Goal: Task Accomplishment & Management: Manage account settings

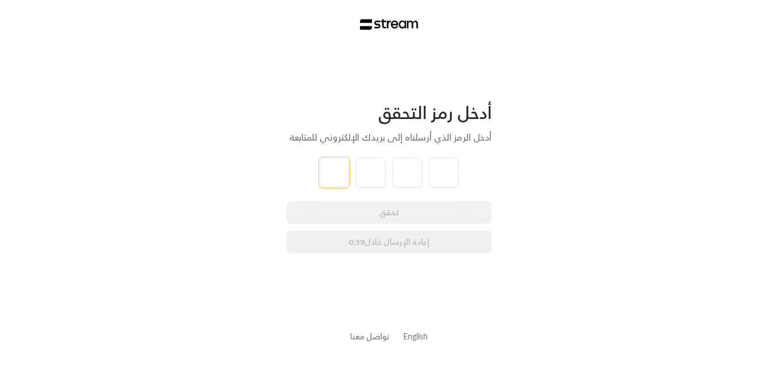
type input "0"
type input "1"
type input "2"
type input "4"
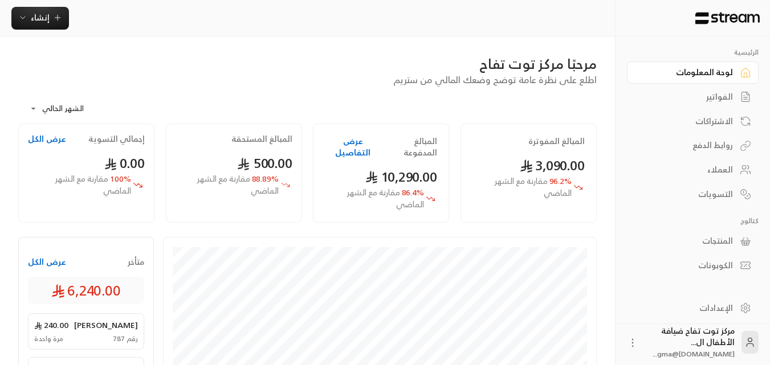
click at [718, 89] on link "الفواتير" at bounding box center [693, 97] width 132 height 22
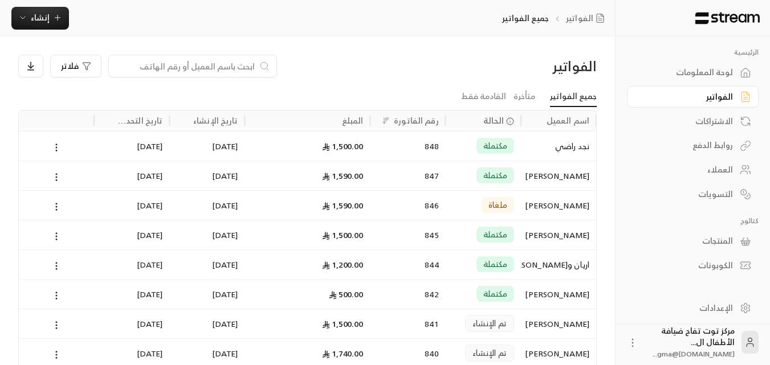
click at [220, 66] on input at bounding box center [185, 66] width 139 height 13
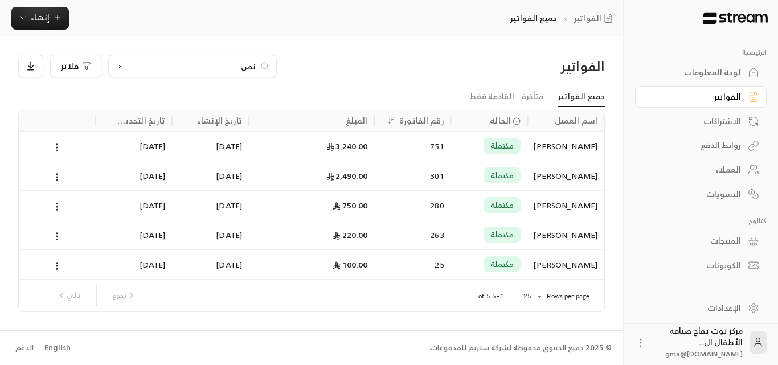
type input "نص"
click at [543, 142] on div "[PERSON_NAME]" at bounding box center [565, 146] width 63 height 29
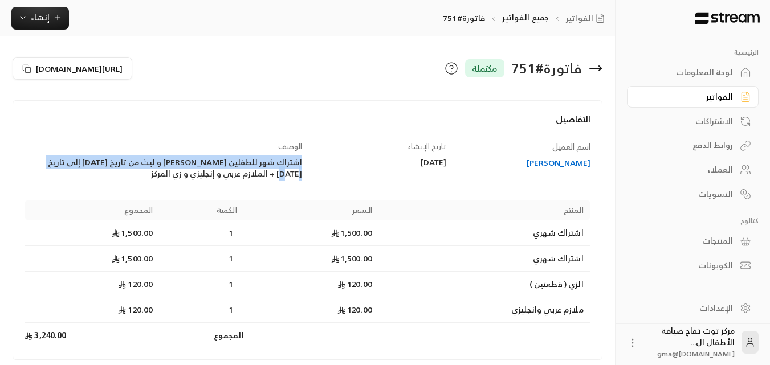
drag, startPoint x: 51, startPoint y: 160, endPoint x: 304, endPoint y: 163, distance: 252.9
click at [304, 163] on div "الوصف اشتراك شهر للطفلين [PERSON_NAME] و ليث من تاريخ [DATE] إلى تاريخ [DATE] +…" at bounding box center [163, 160] width 288 height 39
copy div "اشتراك شهر للطفلين [PERSON_NAME] و ليث من تاريخ [DATE] إلى تاريخ [DATE]"
click at [713, 95] on div "الفواتير" at bounding box center [687, 96] width 92 height 11
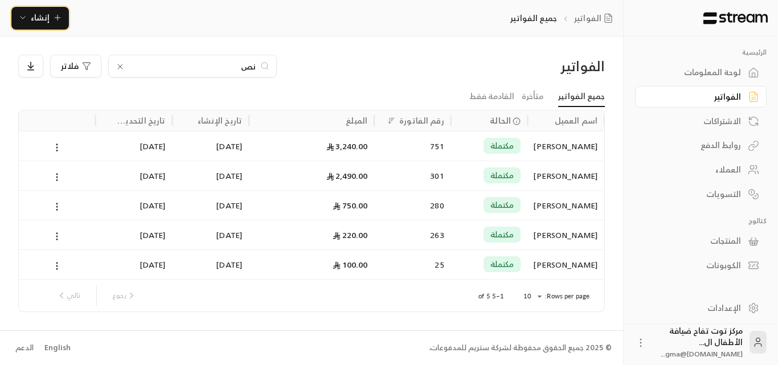
click at [52, 10] on span "إنشاء" at bounding box center [40, 17] width 44 height 14
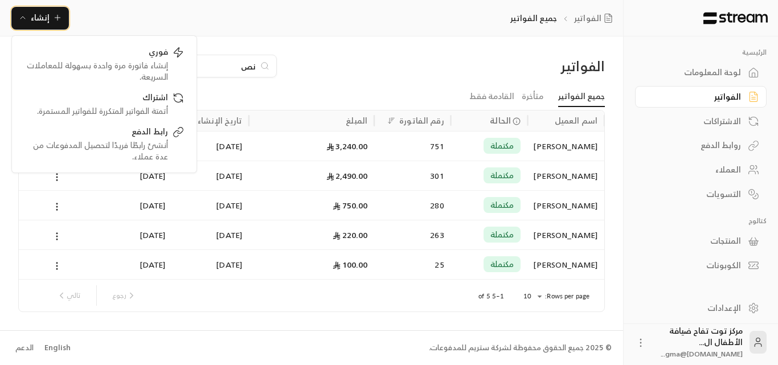
click at [49, 24] on span "إنشاء" at bounding box center [40, 17] width 44 height 14
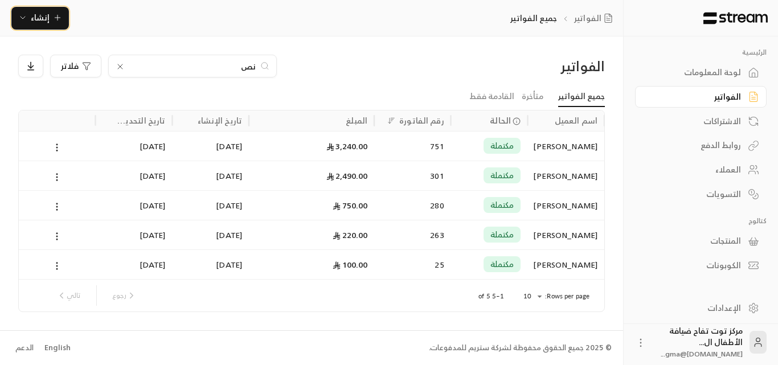
click at [49, 20] on span "إنشاء" at bounding box center [40, 17] width 44 height 14
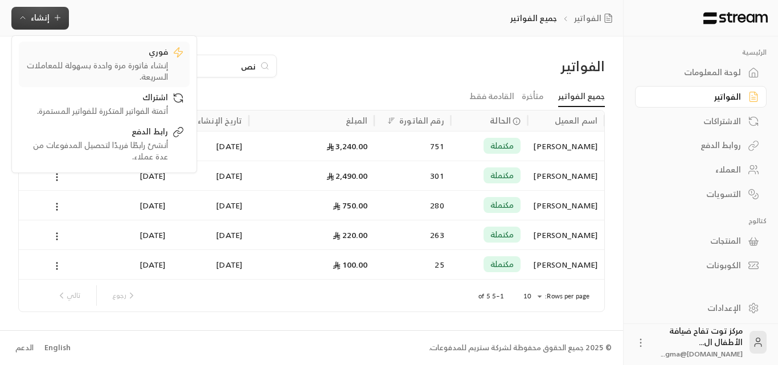
click at [157, 60] on div "إنشاء فاتورة مرة واحدة بسهولة للمعاملات السريعة." at bounding box center [96, 71] width 144 height 23
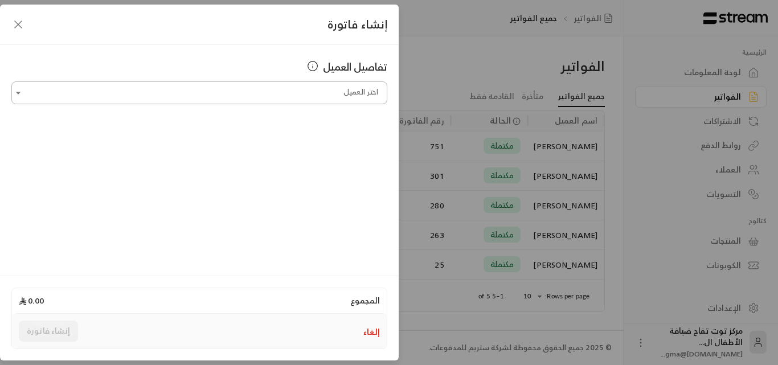
click at [343, 99] on input "اختر العميل" at bounding box center [199, 93] width 376 height 20
click at [357, 157] on span "[PERSON_NAME]" at bounding box center [341, 153] width 65 height 14
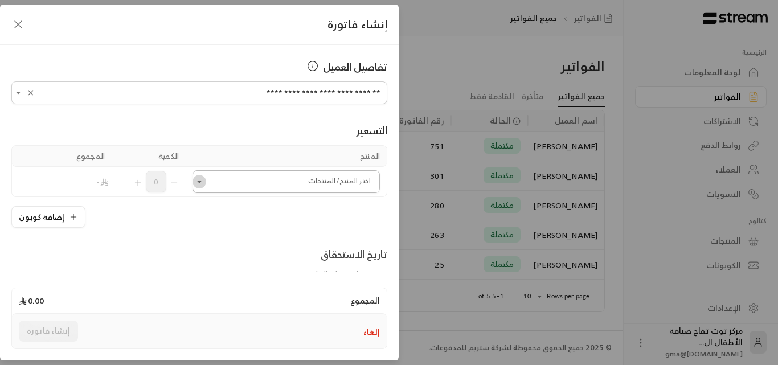
click at [205, 179] on icon "Open" at bounding box center [199, 181] width 11 height 11
type input "**********"
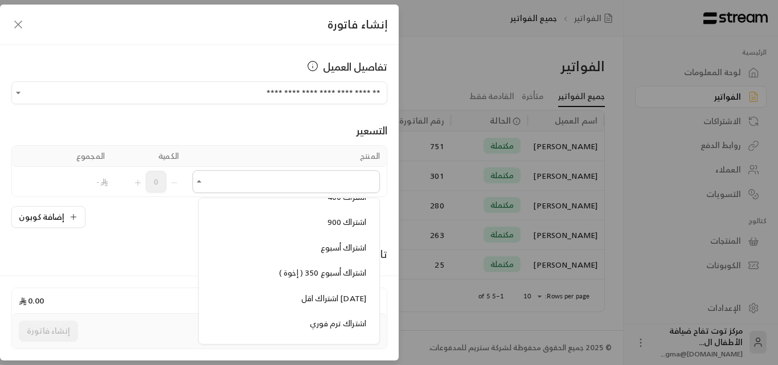
scroll to position [854, 0]
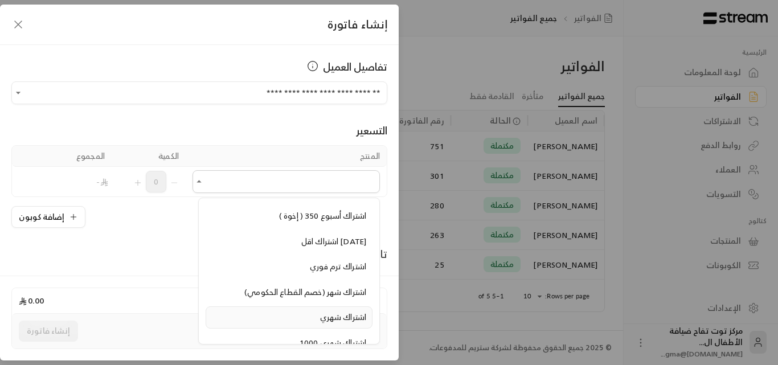
click at [342, 317] on span "اشتراك شهري" at bounding box center [343, 317] width 46 height 14
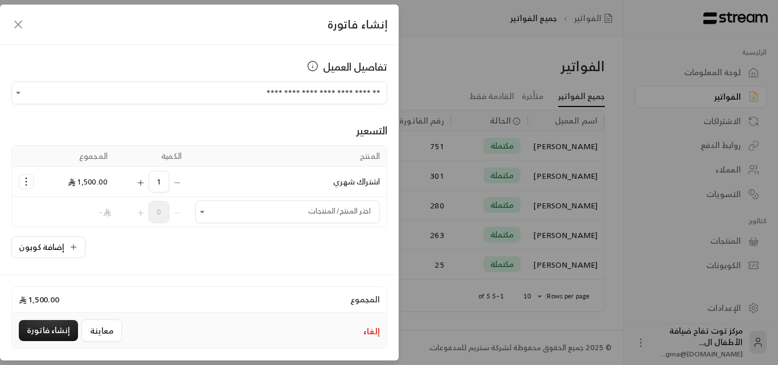
click at [145, 182] on icon "Selected Products" at bounding box center [140, 182] width 9 height 9
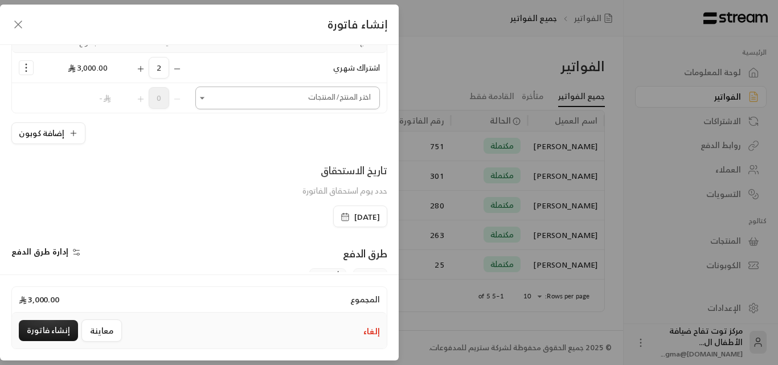
scroll to position [171, 0]
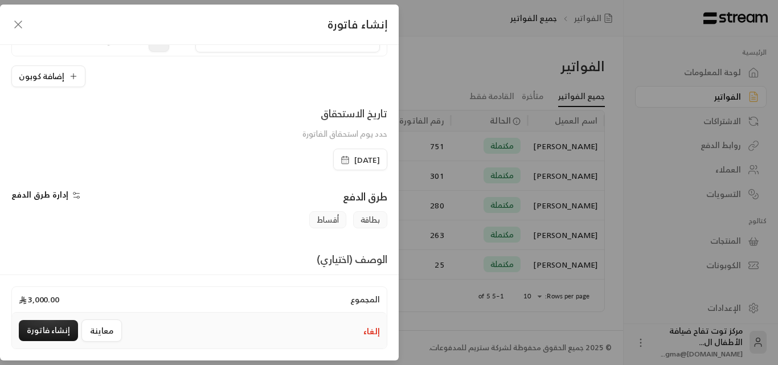
click at [359, 160] on span "[DATE]" at bounding box center [367, 159] width 26 height 11
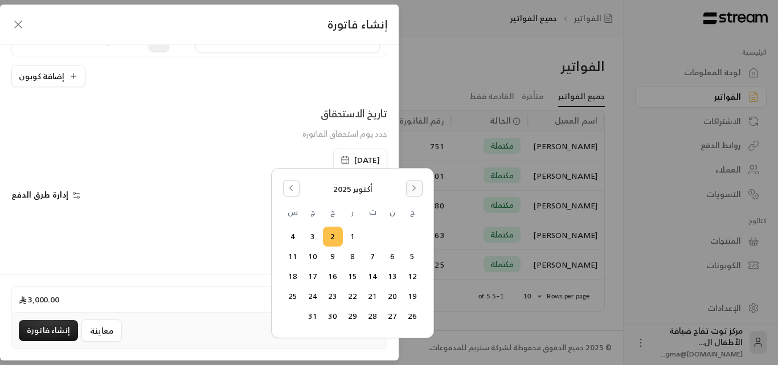
click at [414, 188] on icon "Go to the Next Month" at bounding box center [414, 188] width 8 height 8
click at [287, 188] on icon "Go to the Previous Month" at bounding box center [291, 188] width 8 height 8
click at [332, 295] on button "25" at bounding box center [333, 296] width 19 height 19
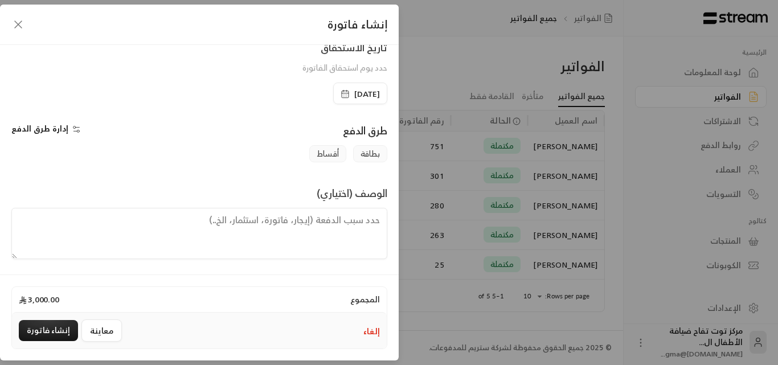
scroll to position [238, 0]
click at [358, 224] on textarea at bounding box center [199, 232] width 376 height 51
paste textarea "اشتراك شهر للطفلين [PERSON_NAME] و ليث من تاريخ [DATE] إلى تاريخ [DATE]"
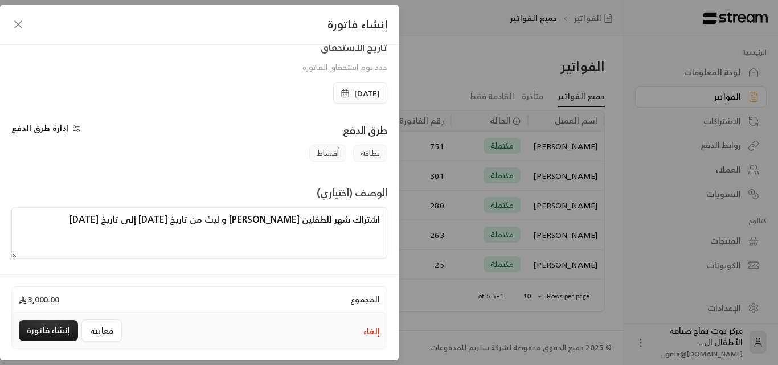
click at [203, 218] on textarea "اشتراك شهر للطفلين [PERSON_NAME] و ليث من تاريخ [DATE] إلى تاريخ [DATE]" at bounding box center [199, 232] width 376 height 51
click at [120, 218] on textarea "اشتراك شهر للطفلين [PERSON_NAME] و ليث من تاريخ [DATE] إلى تاريخ [DATE]" at bounding box center [199, 232] width 376 height 51
click at [75, 218] on textarea "اشتراك شهر للطفلين [PERSON_NAME] و ليث من تاريخ [DATE] إلى تاريخ [DATE]" at bounding box center [199, 232] width 376 height 51
type textarea "اشتراك شهر للطفلين [PERSON_NAME] و ليث من تاريخ [DATE] إلى تاريخ [DATE]"
click at [354, 88] on span "[DATE]" at bounding box center [367, 93] width 26 height 11
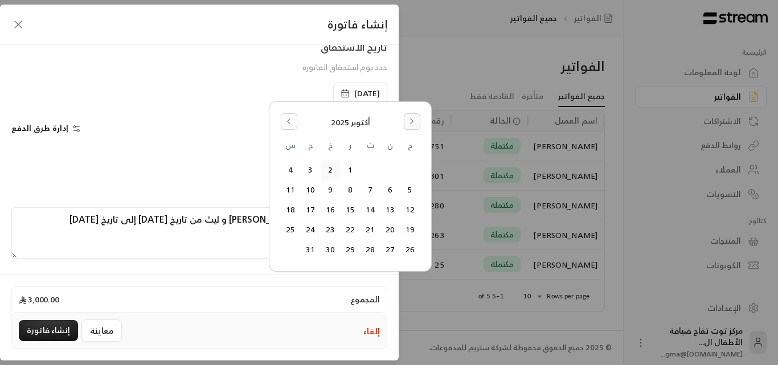
click at [410, 123] on icon "Go to the Next Month" at bounding box center [412, 121] width 8 height 8
click at [288, 121] on icon "Go to the Previous Month" at bounding box center [289, 121] width 8 height 8
click at [289, 121] on icon "Go to the Previous Month" at bounding box center [289, 121] width 8 height 8
click at [333, 231] on button "25" at bounding box center [330, 229] width 19 height 19
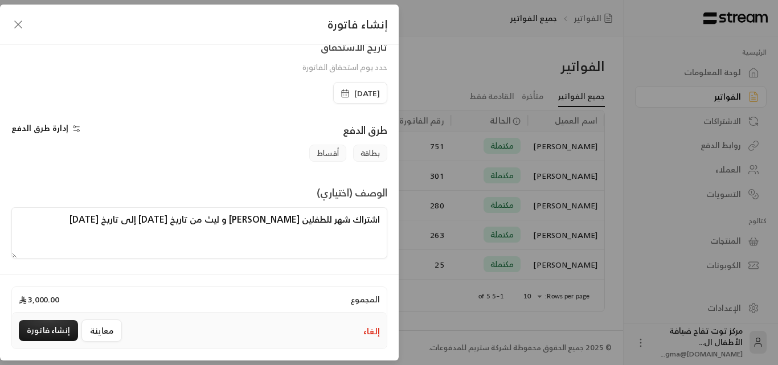
click at [341, 96] on icon "button" at bounding box center [345, 93] width 9 height 9
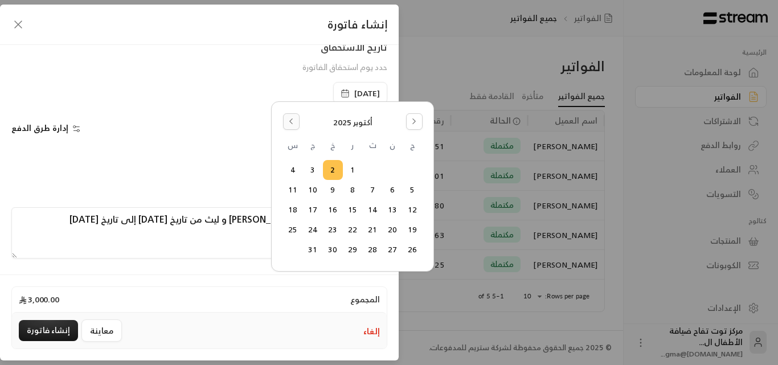
click at [292, 124] on icon "Go to the Previous Month" at bounding box center [291, 121] width 8 height 8
click at [330, 228] on button "25" at bounding box center [333, 229] width 19 height 19
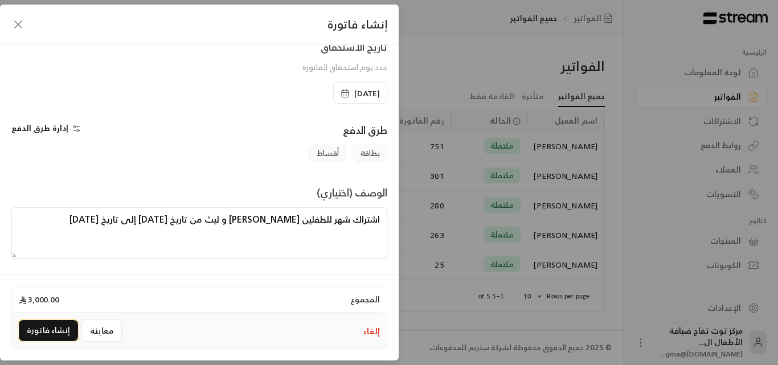
click at [47, 324] on button "إنشاء فاتورة" at bounding box center [48, 330] width 59 height 21
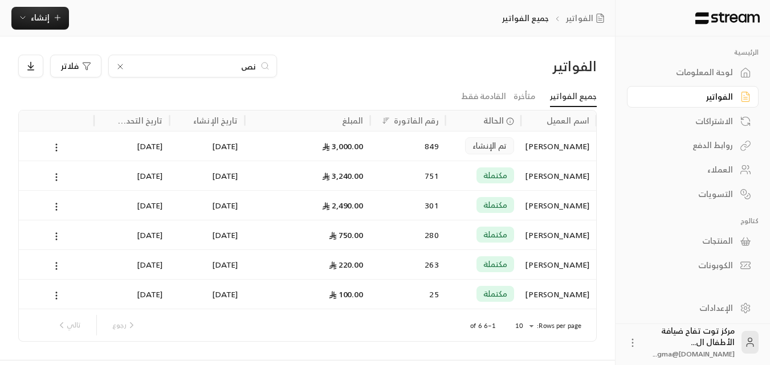
click at [722, 96] on div "الفواتير" at bounding box center [687, 96] width 92 height 11
click at [120, 67] on icon at bounding box center [120, 66] width 5 height 5
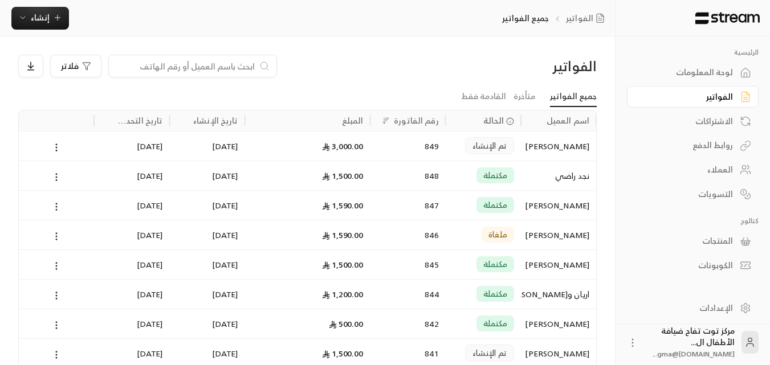
click at [190, 67] on input at bounding box center [185, 66] width 139 height 13
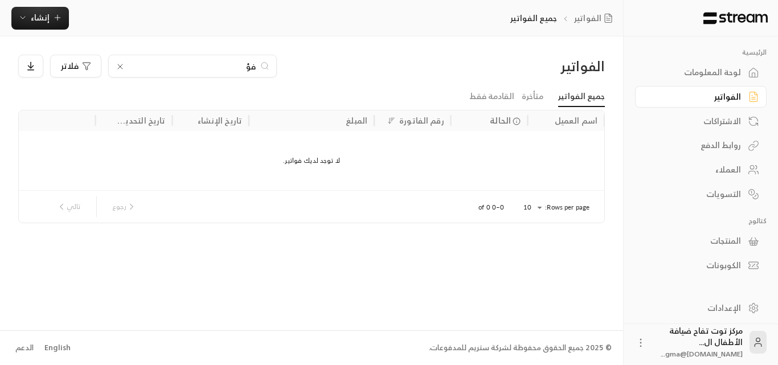
type input "ف"
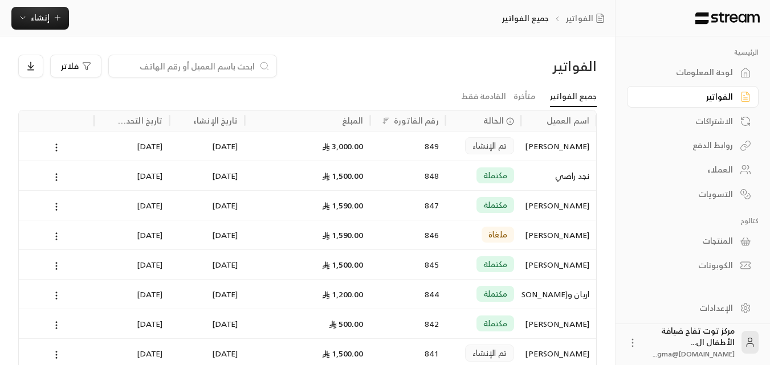
click at [210, 65] on input at bounding box center [185, 66] width 139 height 13
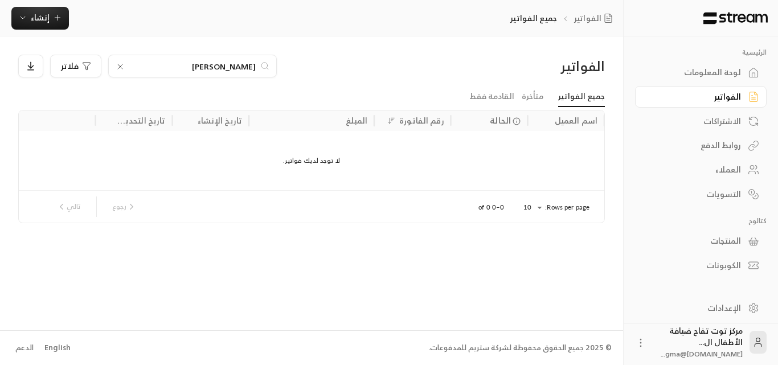
drag, startPoint x: 200, startPoint y: 68, endPoint x: 232, endPoint y: 66, distance: 32.0
click at [232, 66] on input "[PERSON_NAME]" at bounding box center [192, 66] width 126 height 13
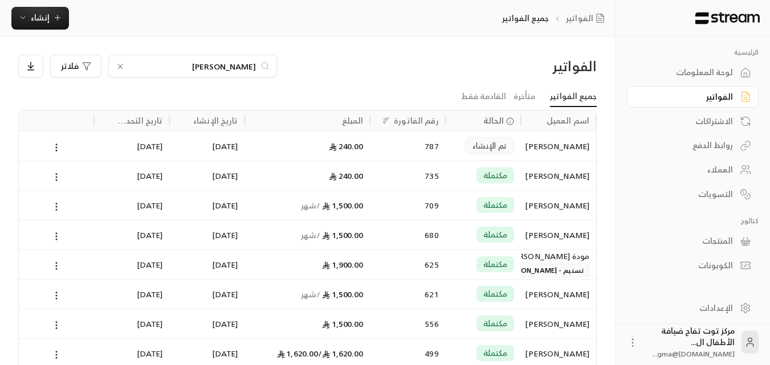
type input "[PERSON_NAME]"
click at [580, 148] on div "[PERSON_NAME]" at bounding box center [558, 146] width 62 height 29
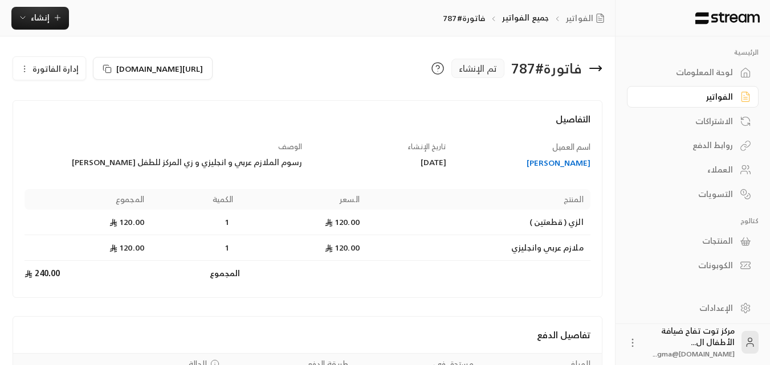
click at [25, 66] on circle "button" at bounding box center [24, 66] width 1 height 1
click at [136, 127] on h4 "التفاصيل" at bounding box center [307, 124] width 566 height 25
click at [65, 72] on span "إدارة الفاتورة" at bounding box center [55, 69] width 46 height 14
drag, startPoint x: 117, startPoint y: 162, endPoint x: 308, endPoint y: 173, distance: 191.1
click at [308, 173] on div "اسم العميل [PERSON_NAME] تاريخ الإنشاء [DATE] الوصف رسوم الملازم عربي و انجليزي…" at bounding box center [307, 213] width 576 height 145
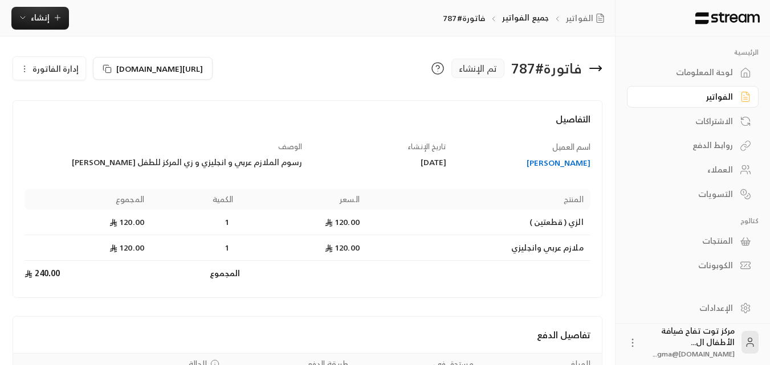
click at [272, 166] on div "رسوم الملازم عربي و انجليزي و زي المركز للطفل [PERSON_NAME]" at bounding box center [162, 162] width 277 height 11
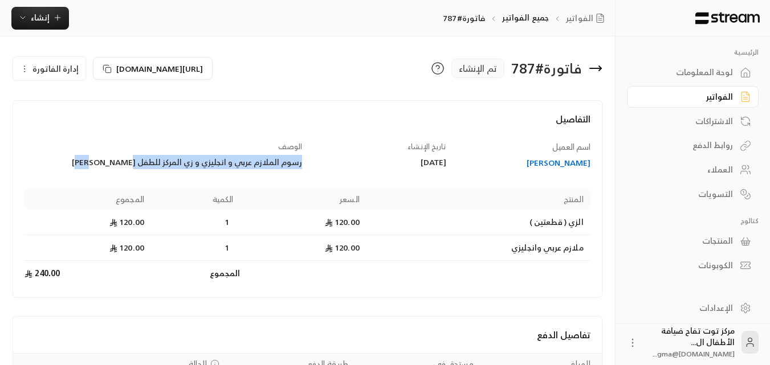
drag, startPoint x: 124, startPoint y: 162, endPoint x: 301, endPoint y: 169, distance: 177.3
click at [301, 169] on div "اسم العميل [PERSON_NAME] تاريخ الإنشاء [DATE] الوصف رسوم الملازم عربي و انجليزي…" at bounding box center [307, 213] width 576 height 145
click at [28, 72] on icon "button" at bounding box center [24, 68] width 9 height 9
click at [73, 122] on span "إلغاء" at bounding box center [78, 121] width 14 height 9
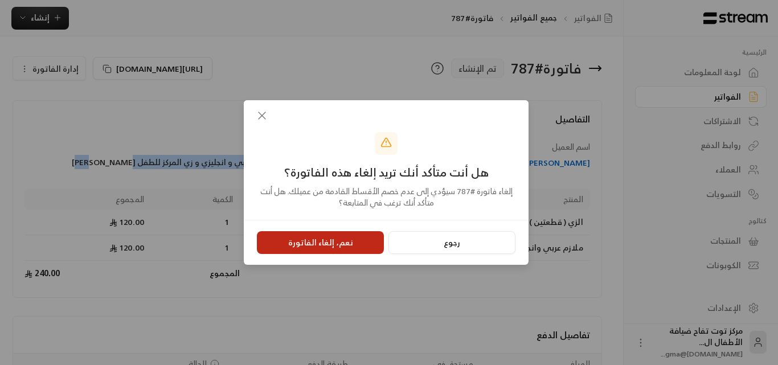
click at [338, 239] on button "نعم، إلغاء الفاتورة" at bounding box center [320, 242] width 127 height 23
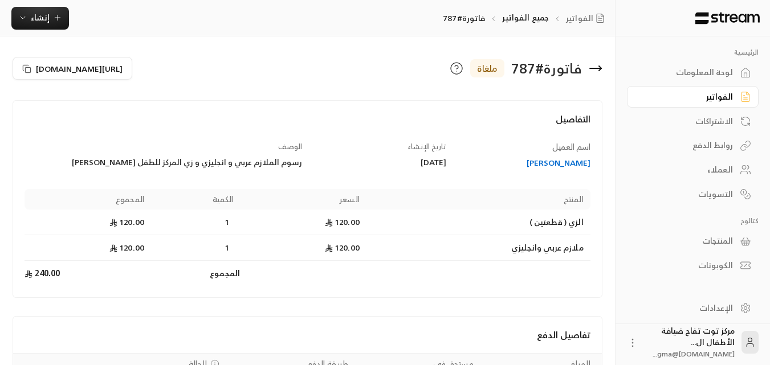
click at [597, 70] on icon at bounding box center [595, 69] width 14 height 14
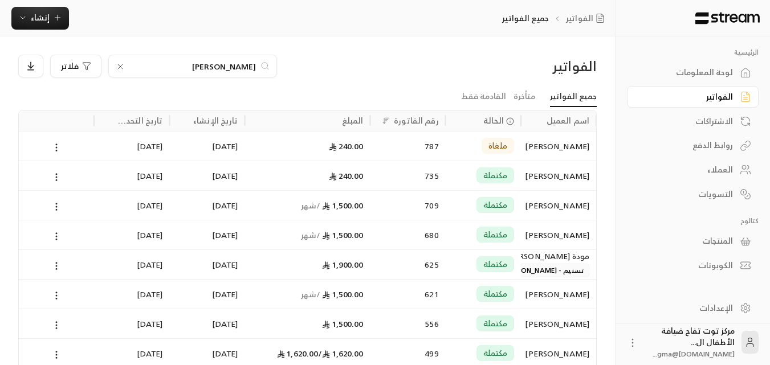
click at [203, 68] on input "[PERSON_NAME]" at bounding box center [192, 66] width 126 height 13
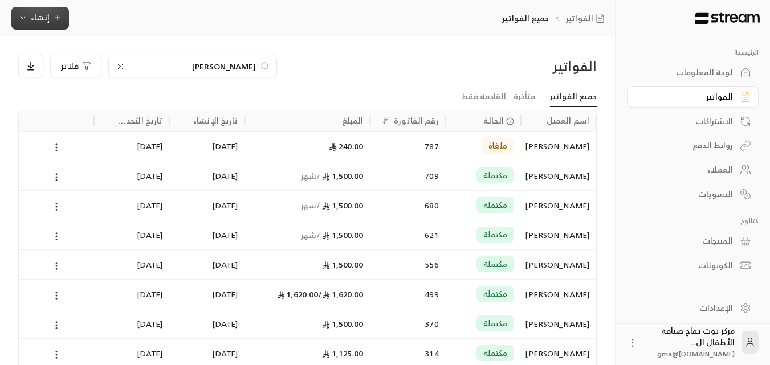
type input "[PERSON_NAME]"
click at [48, 18] on span "إنشاء" at bounding box center [40, 17] width 44 height 14
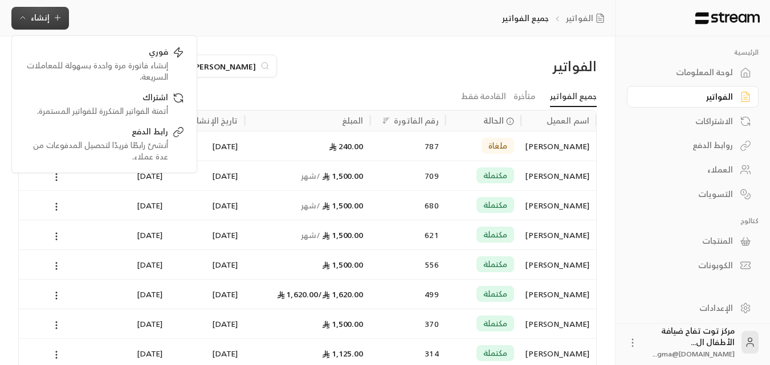
click at [566, 147] on div "[PERSON_NAME]" at bounding box center [558, 146] width 62 height 29
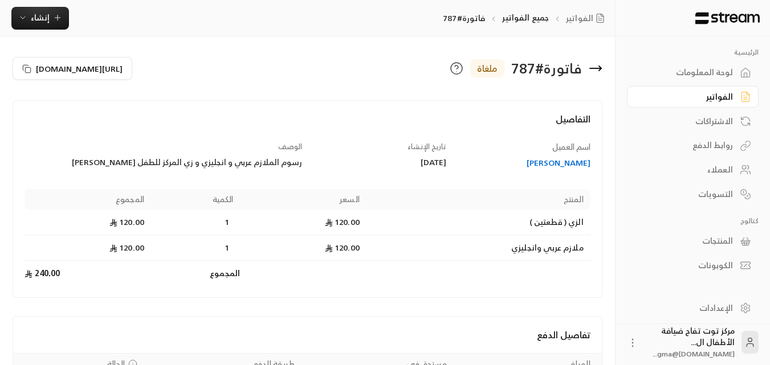
click at [546, 165] on div "[PERSON_NAME]" at bounding box center [523, 162] width 133 height 11
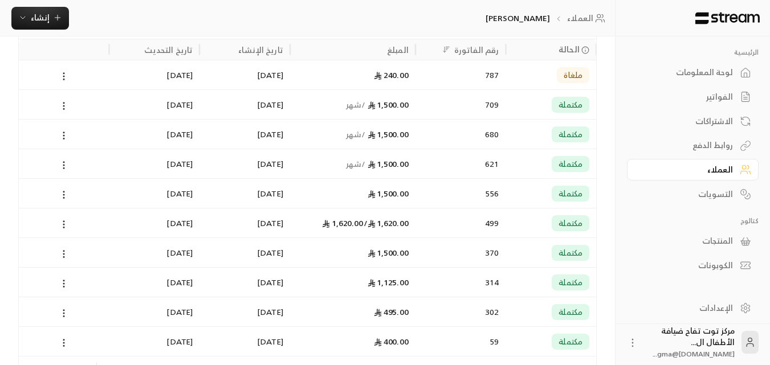
scroll to position [328, 0]
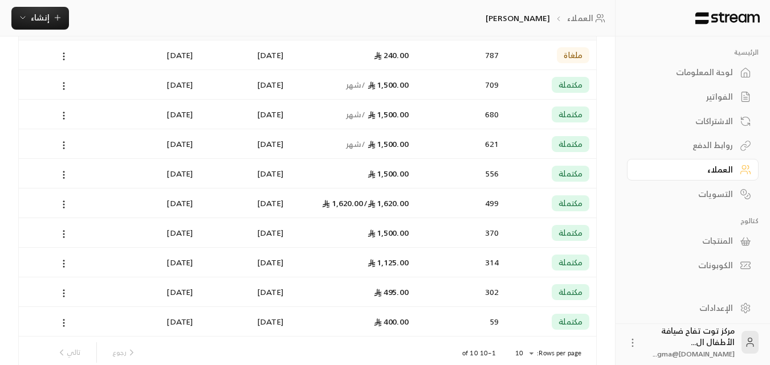
click at [539, 88] on div "مكتملة" at bounding box center [550, 84] width 77 height 29
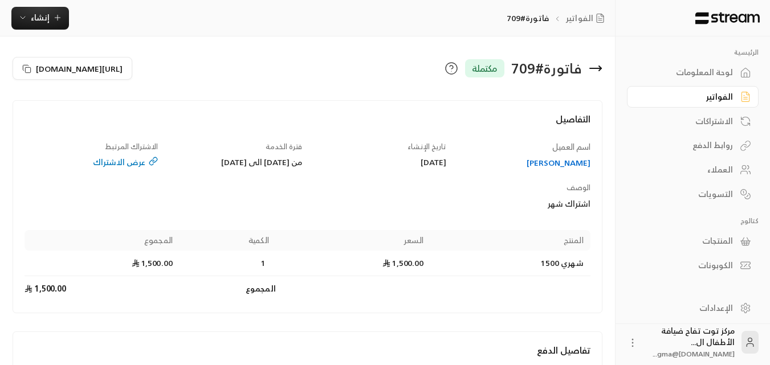
click at [566, 160] on div "[PERSON_NAME]" at bounding box center [523, 162] width 133 height 11
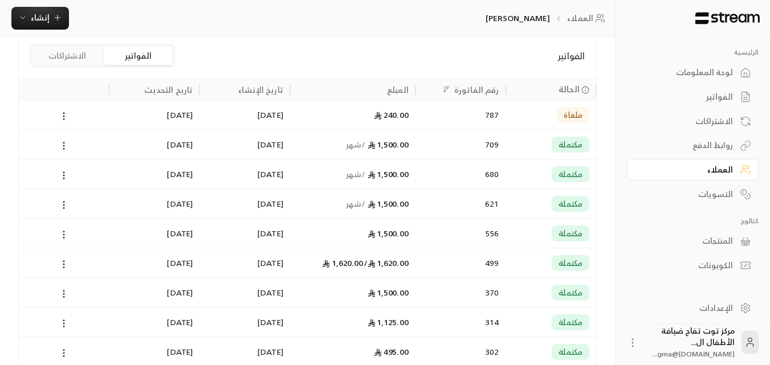
scroll to position [285, 0]
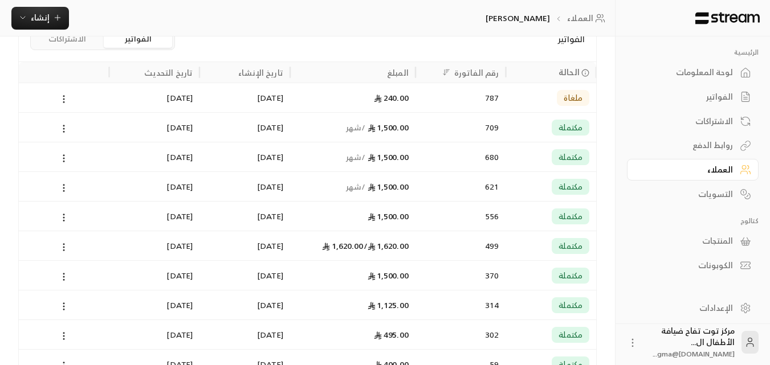
click at [395, 159] on div "1,500.00 / شهر" at bounding box center [353, 156] width 112 height 29
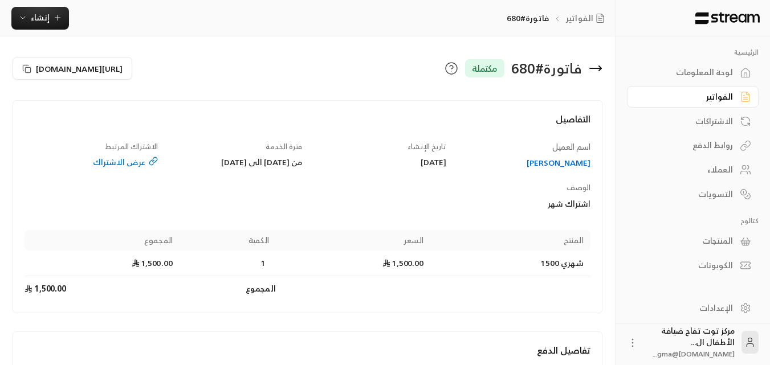
click at [114, 162] on div "عرض الاشتراك" at bounding box center [90, 162] width 133 height 11
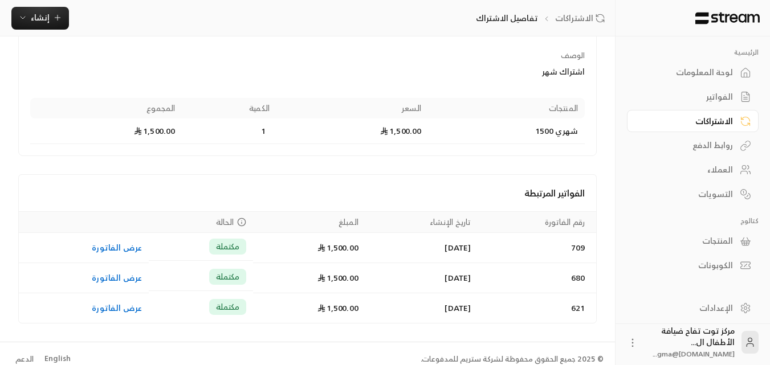
scroll to position [133, 0]
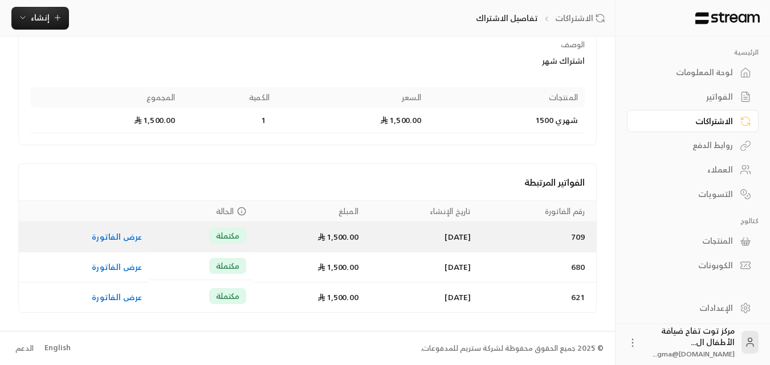
click at [119, 239] on link "عرض الفاتورة" at bounding box center [117, 237] width 50 height 14
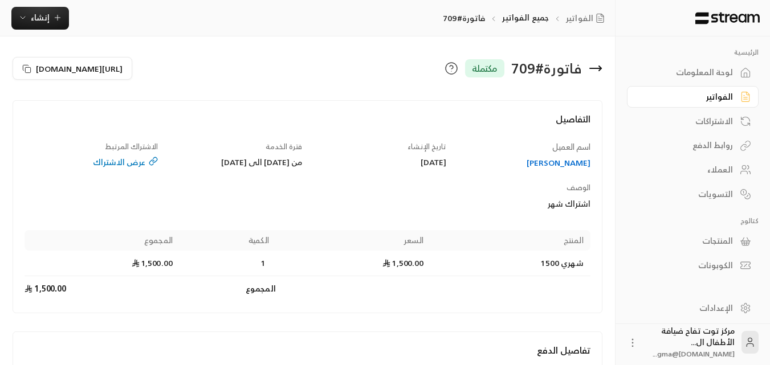
click at [128, 165] on div "عرض الاشتراك" at bounding box center [90, 162] width 133 height 11
